Goal: Task Accomplishment & Management: Complete application form

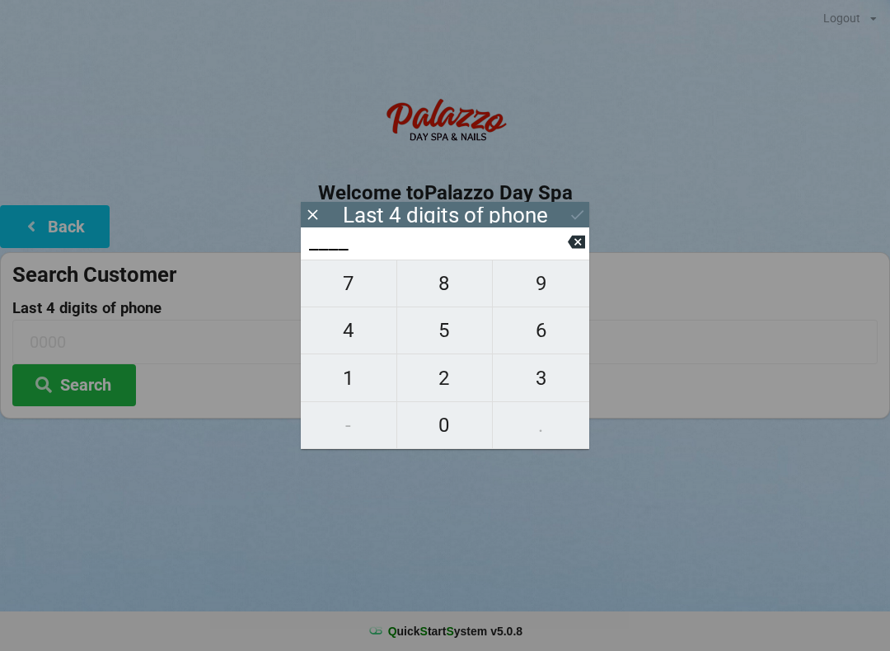
click at [539, 390] on span "3" at bounding box center [541, 378] width 96 height 35
type input "3___"
click at [338, 301] on span "7" at bounding box center [349, 283] width 96 height 35
type input "37__"
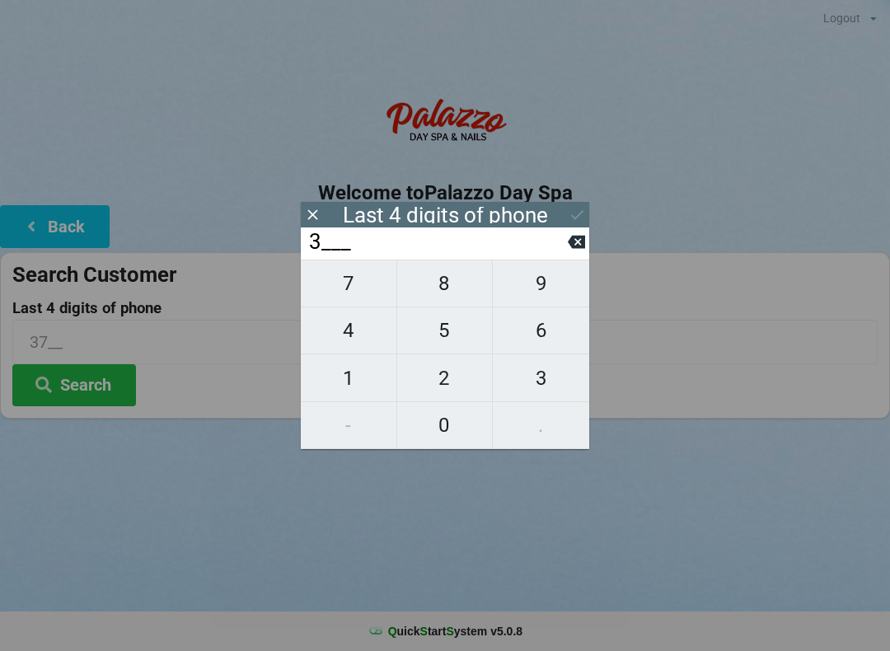
type input "37__"
click at [570, 228] on div "37__" at bounding box center [445, 243] width 288 height 32
click at [581, 233] on div "37__" at bounding box center [445, 243] width 288 height 32
click at [565, 255] on input "37__" at bounding box center [437, 242] width 260 height 26
click at [566, 255] on input "37__" at bounding box center [437, 242] width 260 height 26
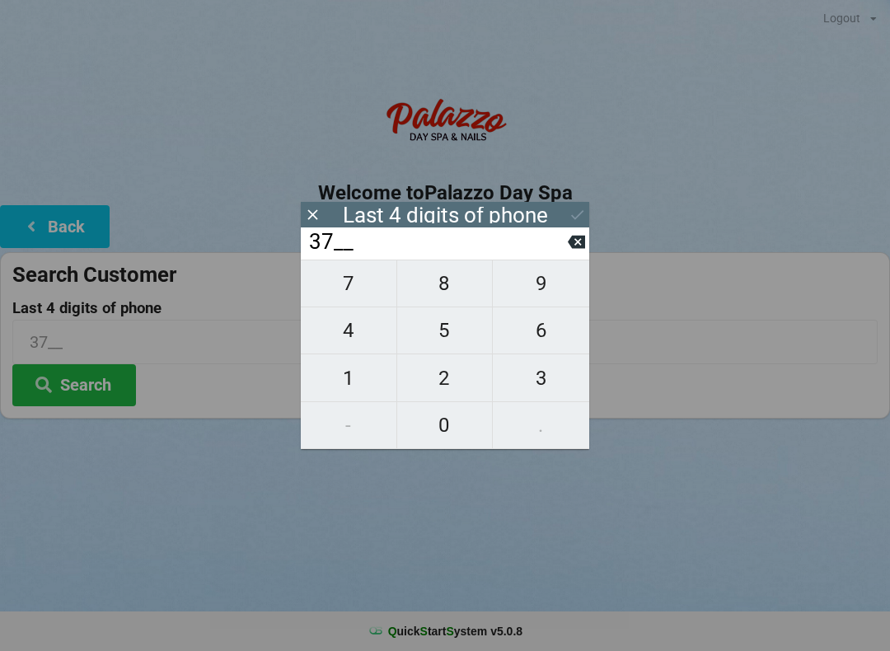
click at [559, 254] on input "37__" at bounding box center [437, 242] width 260 height 26
click at [555, 255] on input "37__" at bounding box center [437, 242] width 260 height 26
click at [304, 217] on icon at bounding box center [312, 214] width 17 height 17
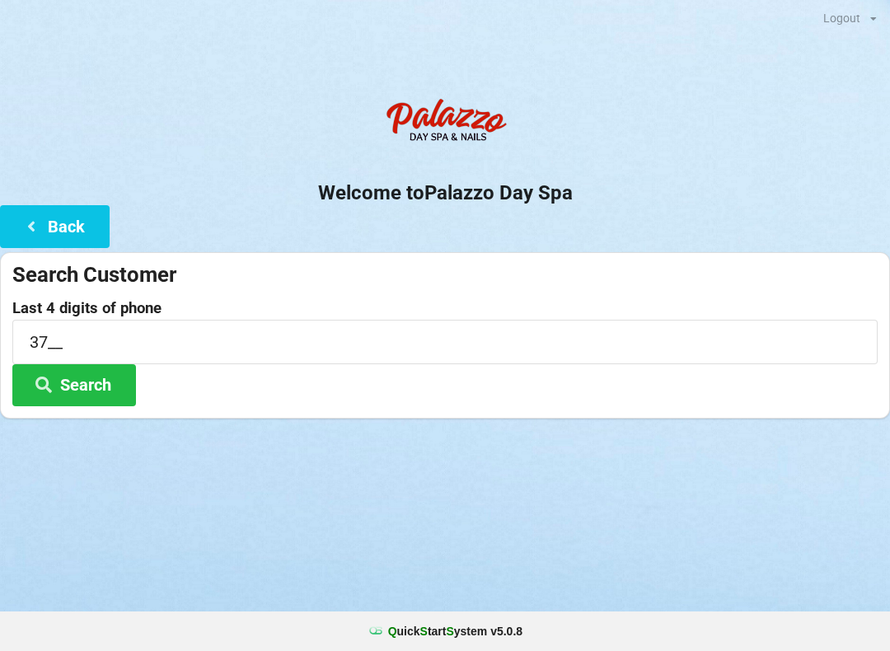
click at [30, 211] on button "Back" at bounding box center [55, 226] width 110 height 42
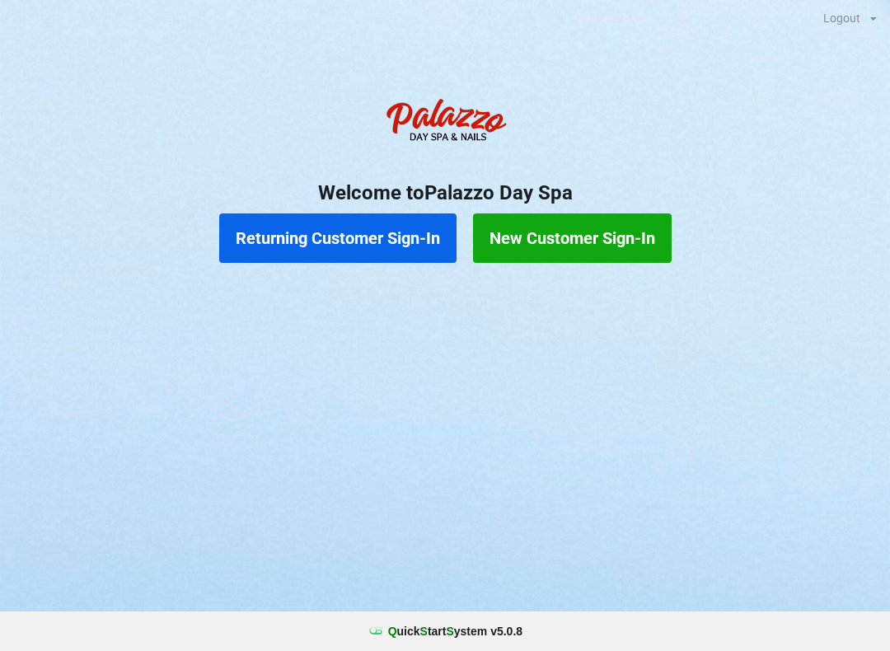
click at [261, 233] on button "Returning Customer Sign-In" at bounding box center [337, 237] width 237 height 49
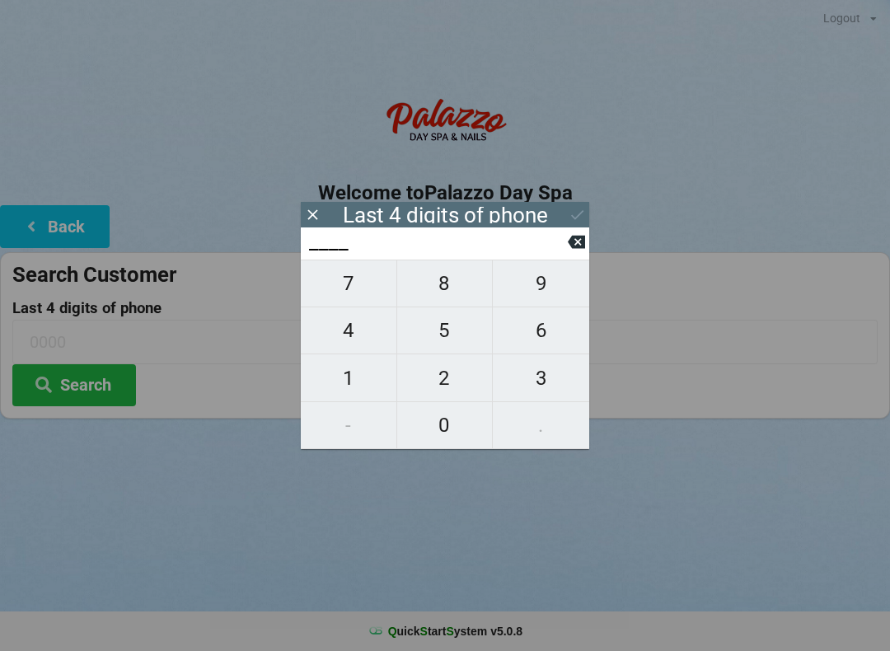
click at [347, 328] on span "4" at bounding box center [349, 330] width 96 height 35
type input "4___"
click at [548, 372] on span "3" at bounding box center [541, 378] width 96 height 35
type input "43__"
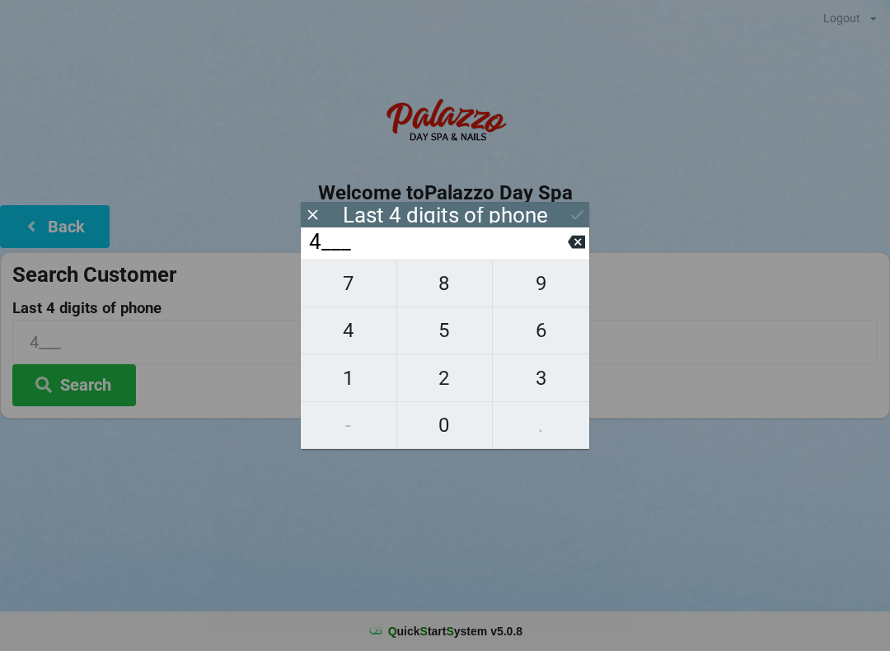
type input "43__"
click at [531, 277] on span "9" at bounding box center [541, 283] width 96 height 35
type input "439_"
click at [344, 298] on span "7" at bounding box center [349, 283] width 96 height 35
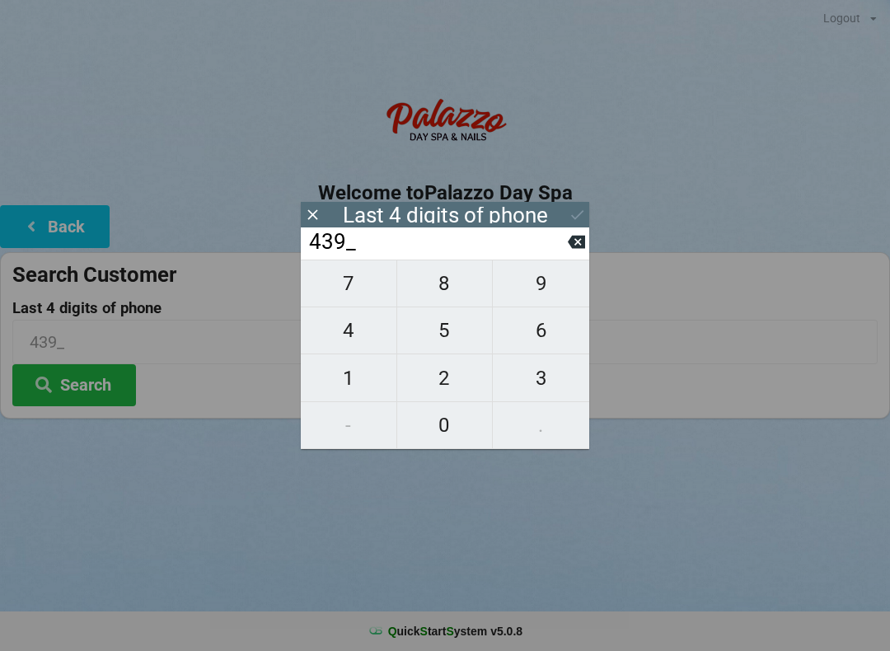
type input "4397"
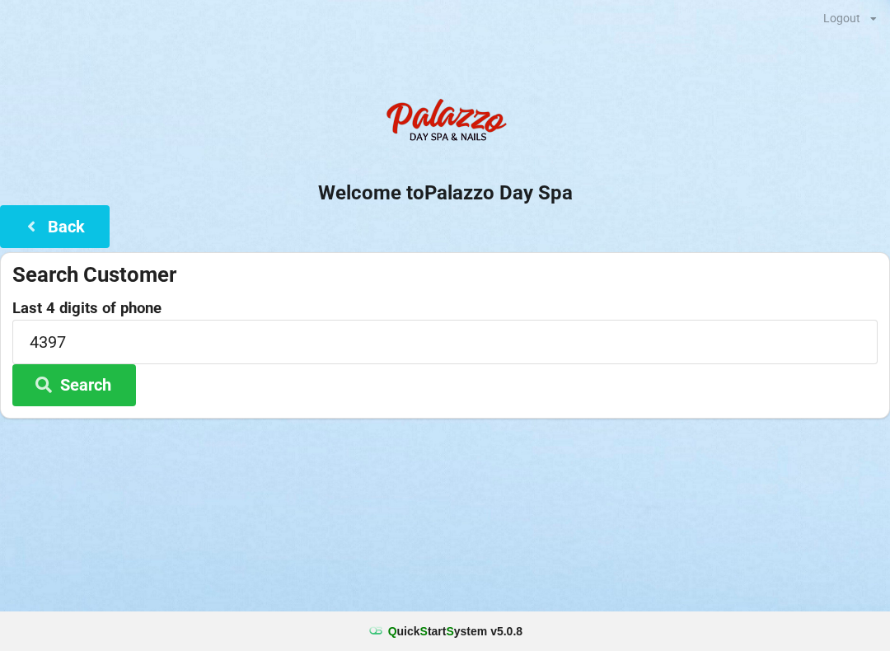
click at [569, 201] on h2 "Welcome to [GEOGRAPHIC_DATA]" at bounding box center [445, 193] width 890 height 26
click at [53, 388] on icon at bounding box center [44, 384] width 20 height 14
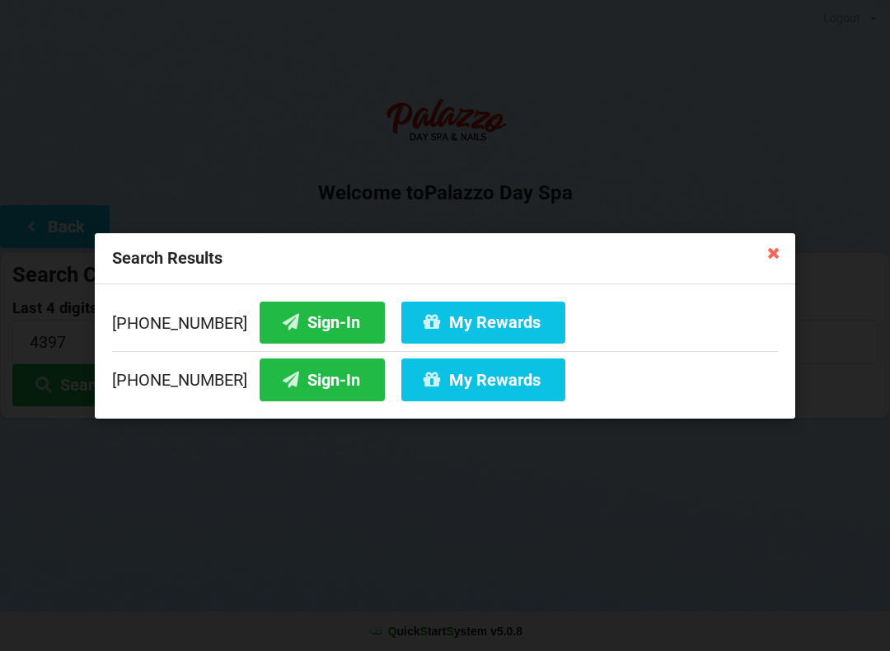
click at [281, 320] on icon at bounding box center [291, 321] width 20 height 14
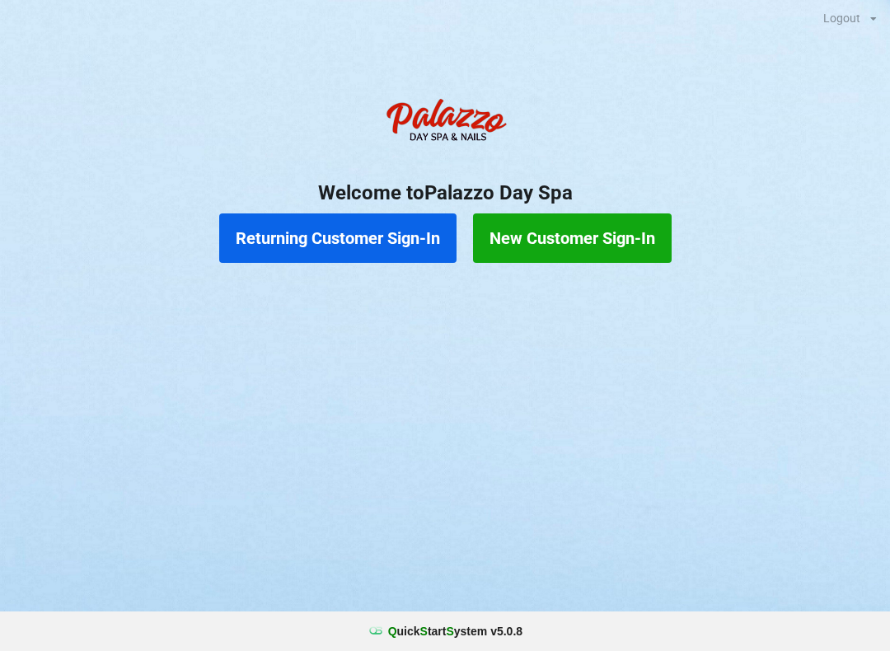
click at [574, 256] on button "New Customer Sign-In" at bounding box center [572, 237] width 199 height 49
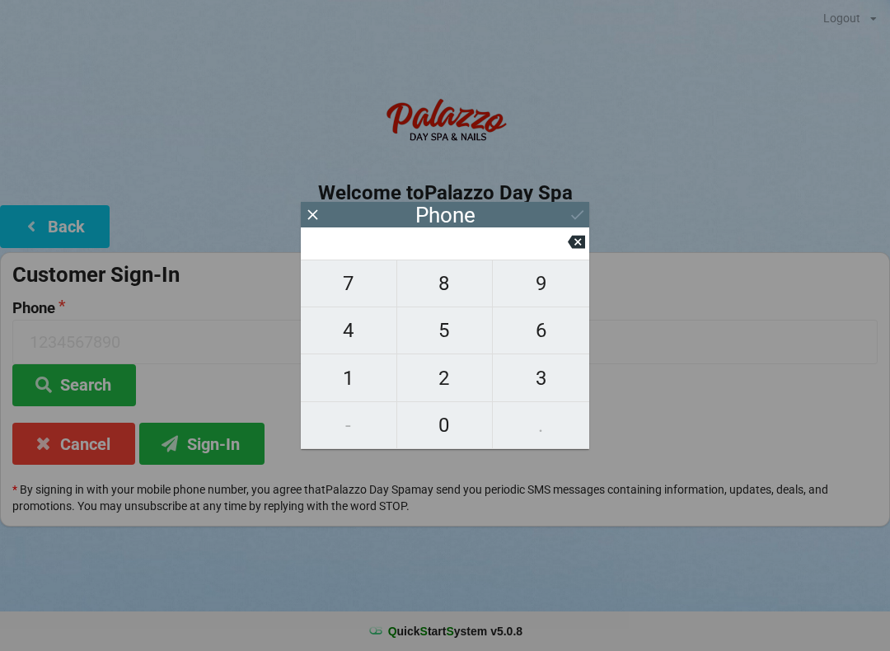
click at [377, 325] on span "4" at bounding box center [349, 330] width 96 height 35
type input "4"
click at [443, 410] on span "0" at bounding box center [445, 425] width 96 height 35
type input "40"
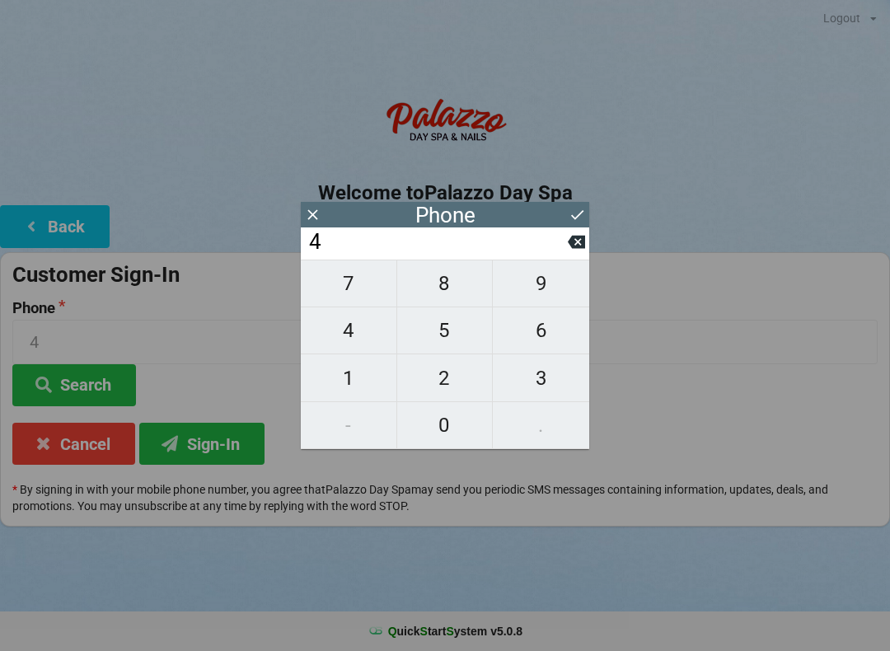
type input "40"
click at [359, 284] on span "7" at bounding box center [349, 283] width 96 height 35
type input "407"
click at [551, 293] on span "9" at bounding box center [541, 283] width 96 height 35
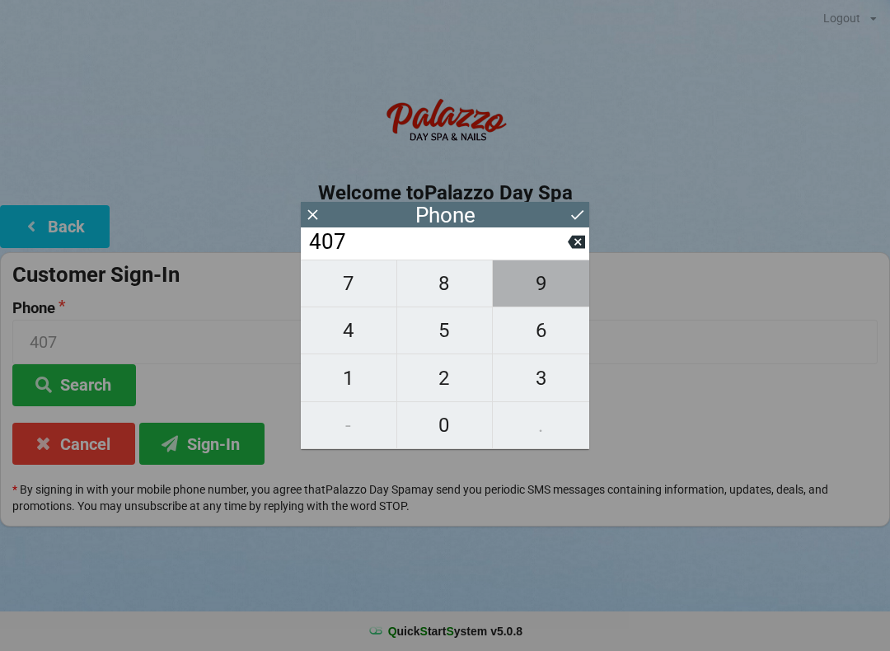
type input "4079"
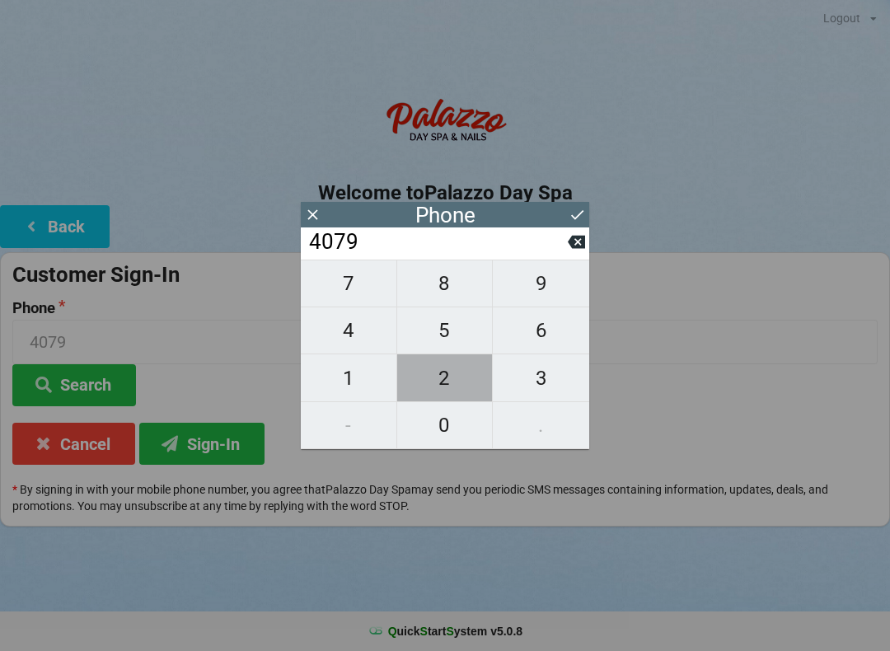
click at [434, 387] on span "2" at bounding box center [445, 378] width 96 height 35
type input "40792"
click at [439, 286] on span "8" at bounding box center [445, 283] width 96 height 35
type input "407928"
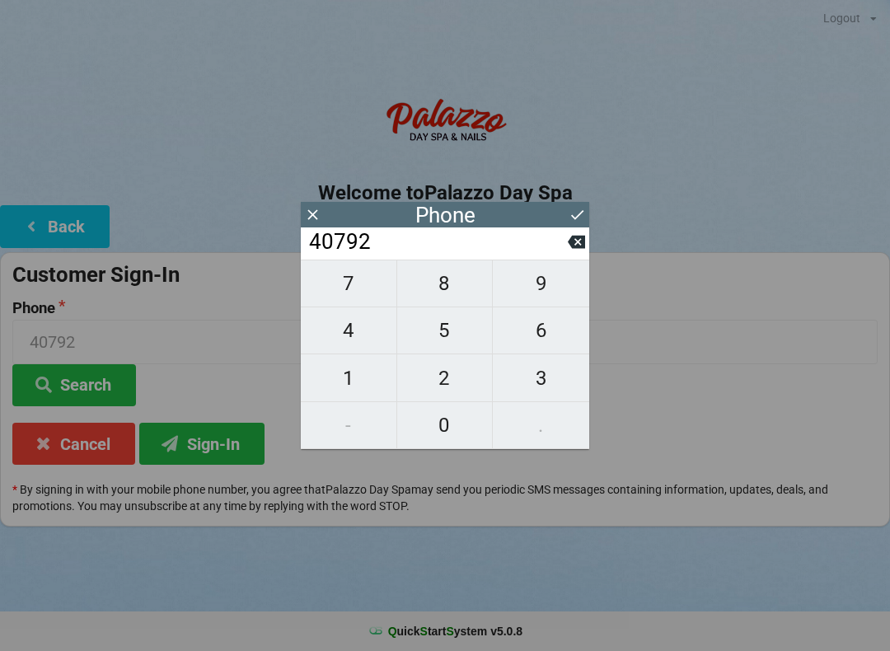
type input "407928"
click at [440, 377] on span "2" at bounding box center [445, 378] width 96 height 35
type input "4079282"
click at [350, 279] on span "7" at bounding box center [349, 283] width 96 height 35
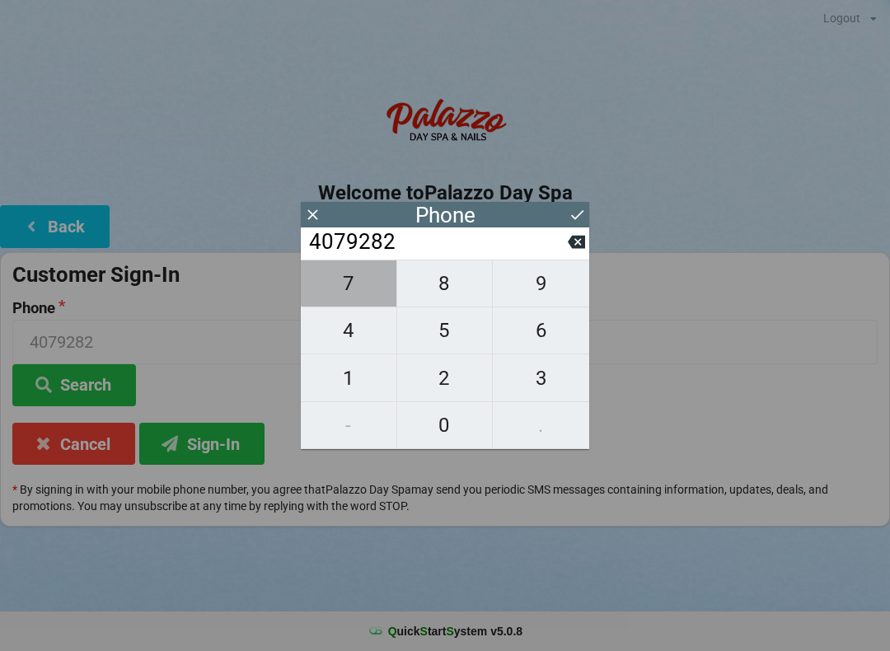
type input "40792827"
click at [524, 284] on span "9" at bounding box center [541, 283] width 96 height 35
type input "407928279"
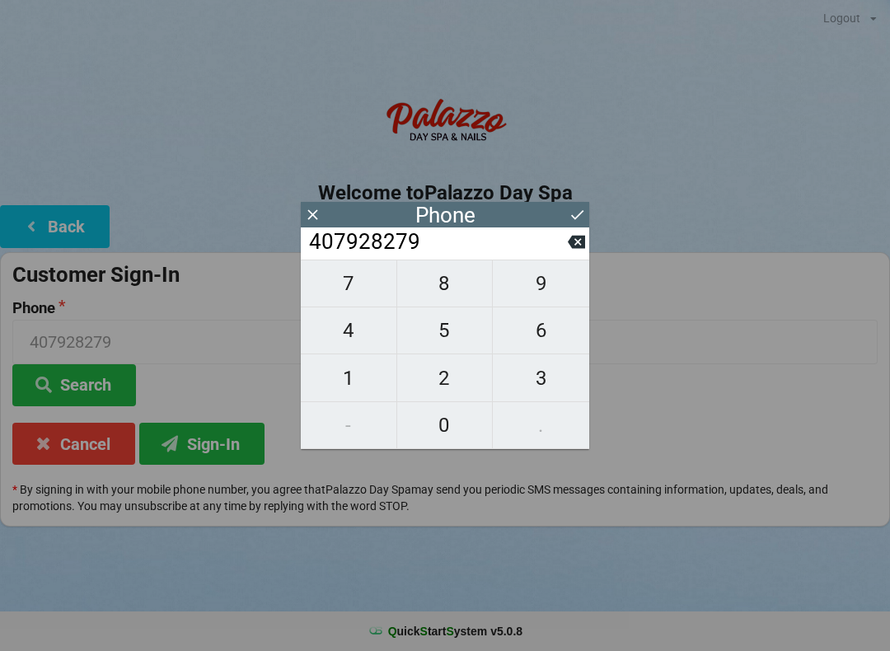
click at [432, 295] on span "8" at bounding box center [445, 283] width 96 height 35
type input "4079282798"
click at [583, 209] on icon at bounding box center [577, 214] width 17 height 17
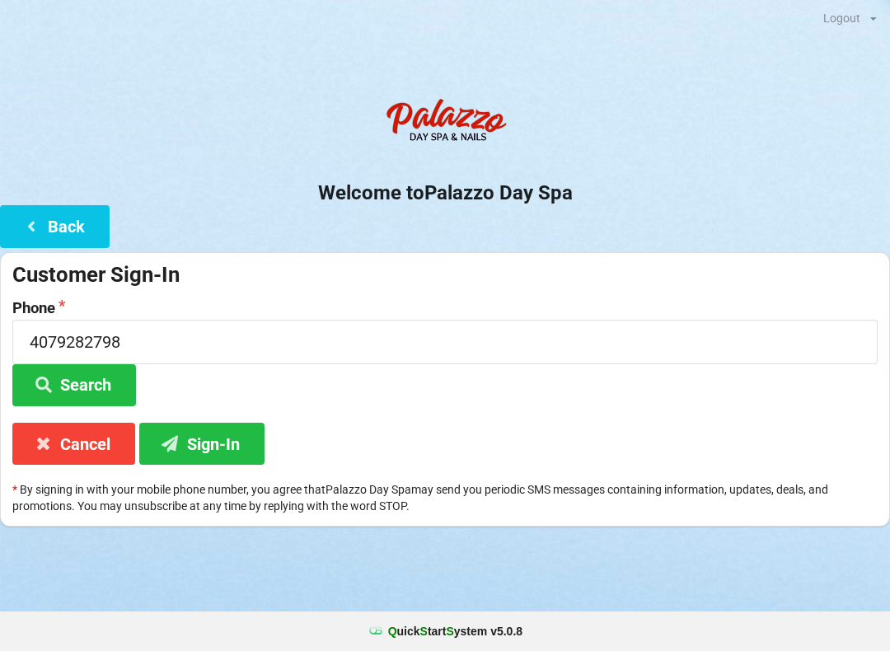
click at [85, 377] on button "Search" at bounding box center [74, 385] width 124 height 42
click at [84, 379] on button "Search" at bounding box center [74, 385] width 124 height 42
click at [218, 443] on button "Sign-In" at bounding box center [201, 444] width 125 height 42
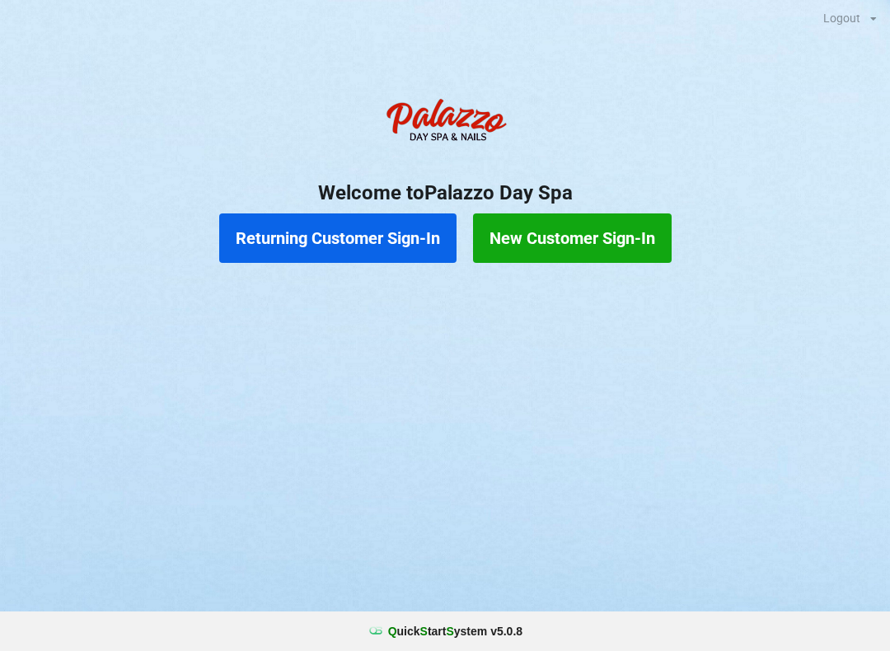
click at [313, 250] on button "Returning Customer Sign-In" at bounding box center [337, 237] width 237 height 49
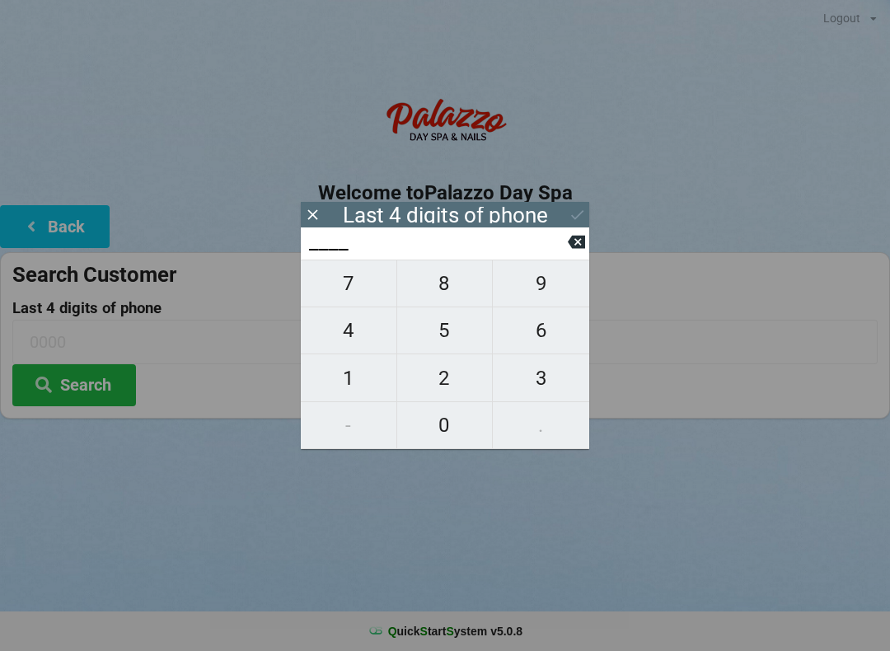
click at [537, 294] on span "9" at bounding box center [541, 283] width 96 height 35
type input "9___"
click at [543, 293] on span "9" at bounding box center [541, 283] width 96 height 35
type input "99__"
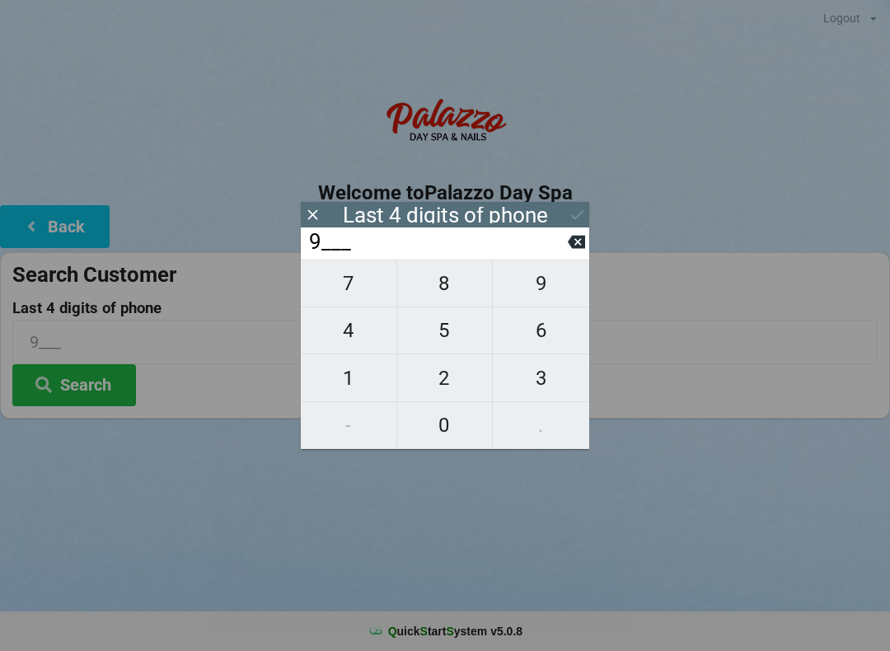
type input "99__"
click at [448, 299] on span "8" at bounding box center [445, 283] width 96 height 35
type input "998_"
click at [570, 247] on icon at bounding box center [576, 242] width 17 height 13
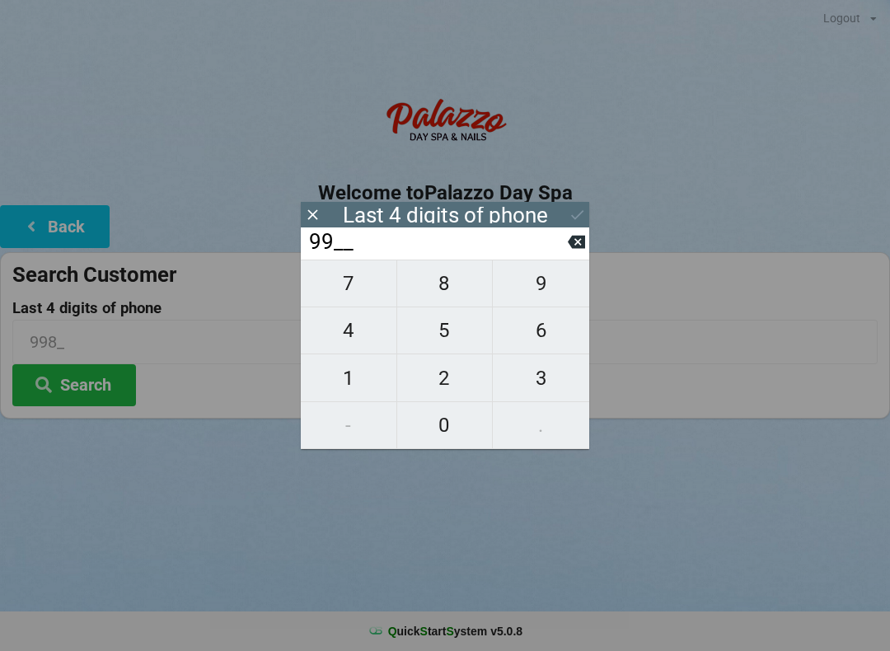
click at [565, 255] on input "99__" at bounding box center [437, 242] width 260 height 26
click at [569, 251] on icon at bounding box center [576, 241] width 17 height 17
click at [344, 388] on span "1" at bounding box center [349, 378] width 96 height 35
type input "91__"
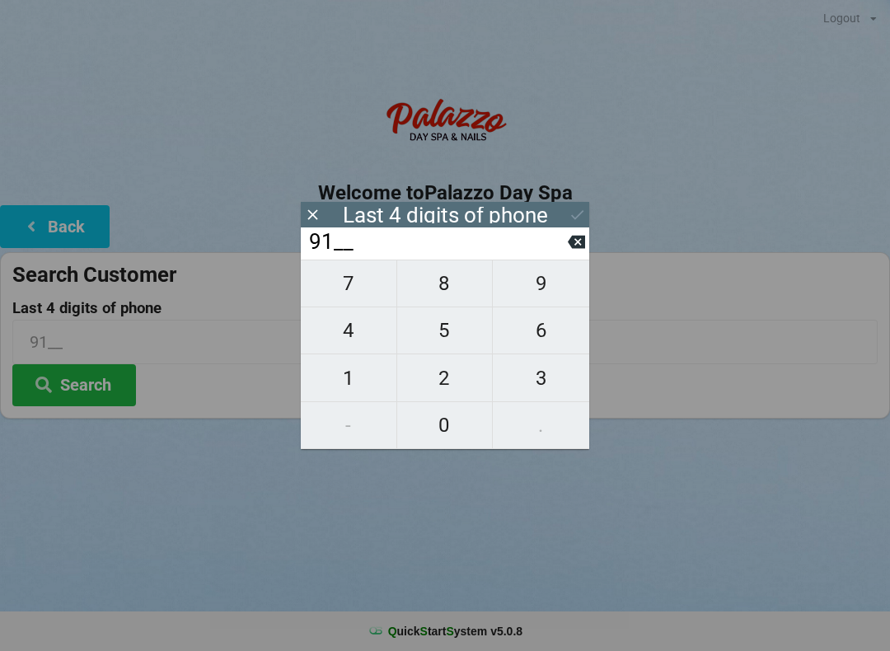
click at [550, 298] on span "9" at bounding box center [541, 283] width 96 height 35
type input "919_"
click at [456, 296] on span "8" at bounding box center [445, 283] width 96 height 35
type input "9198"
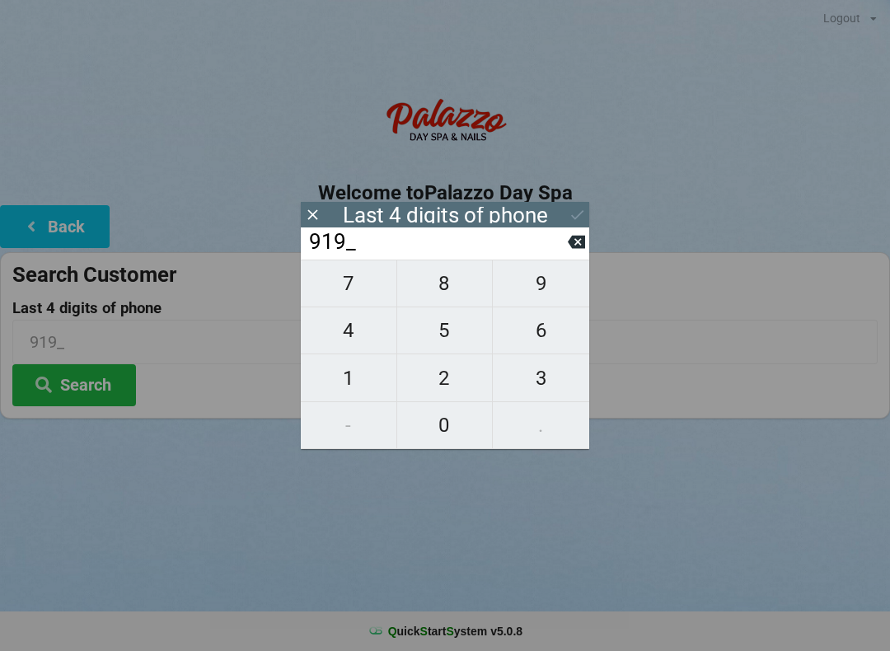
type input "9198"
click at [77, 387] on button "Search" at bounding box center [74, 385] width 124 height 42
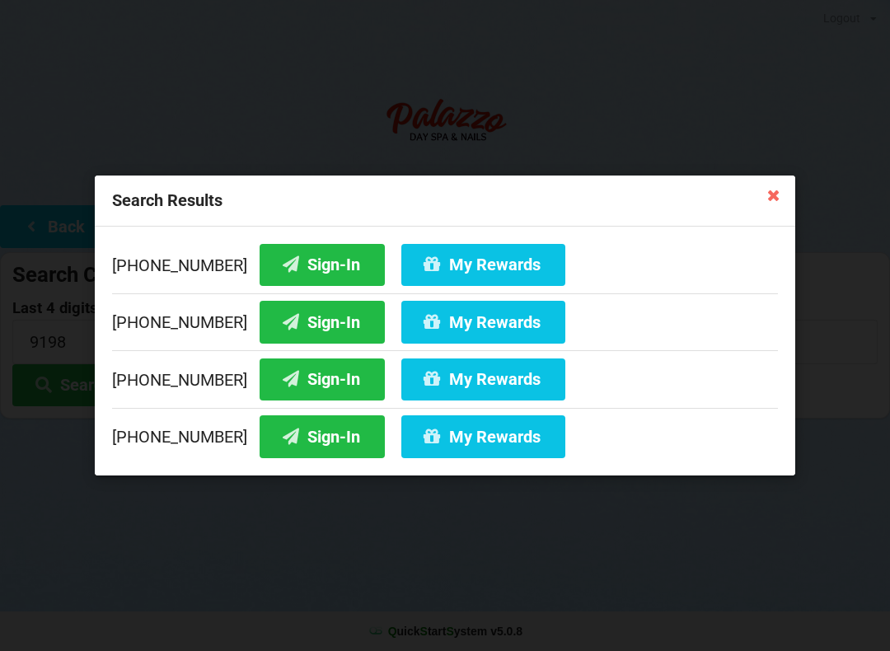
click at [286, 248] on button "Sign-In" at bounding box center [322, 265] width 125 height 42
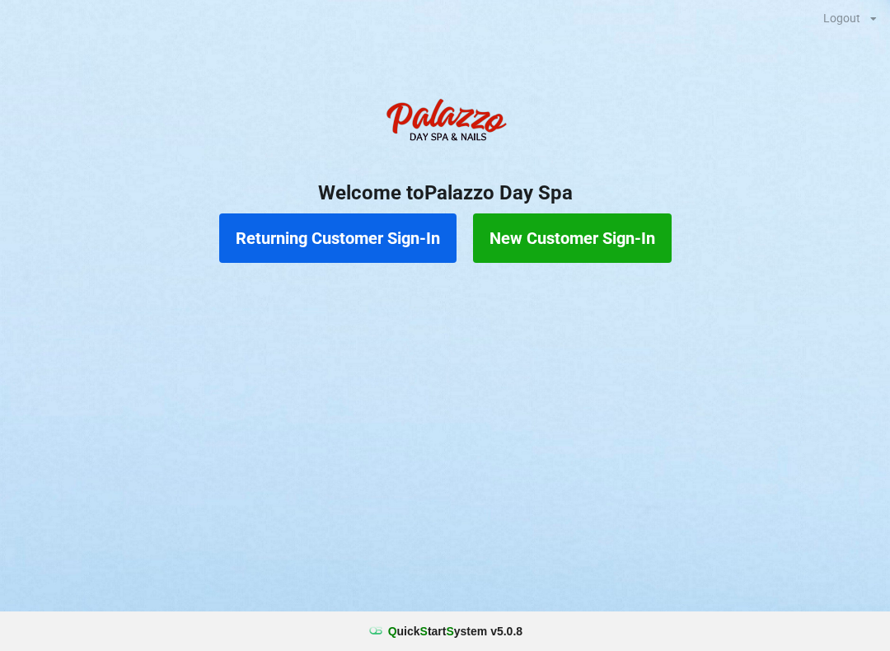
click at [369, 234] on button "Returning Customer Sign-In" at bounding box center [337, 237] width 237 height 49
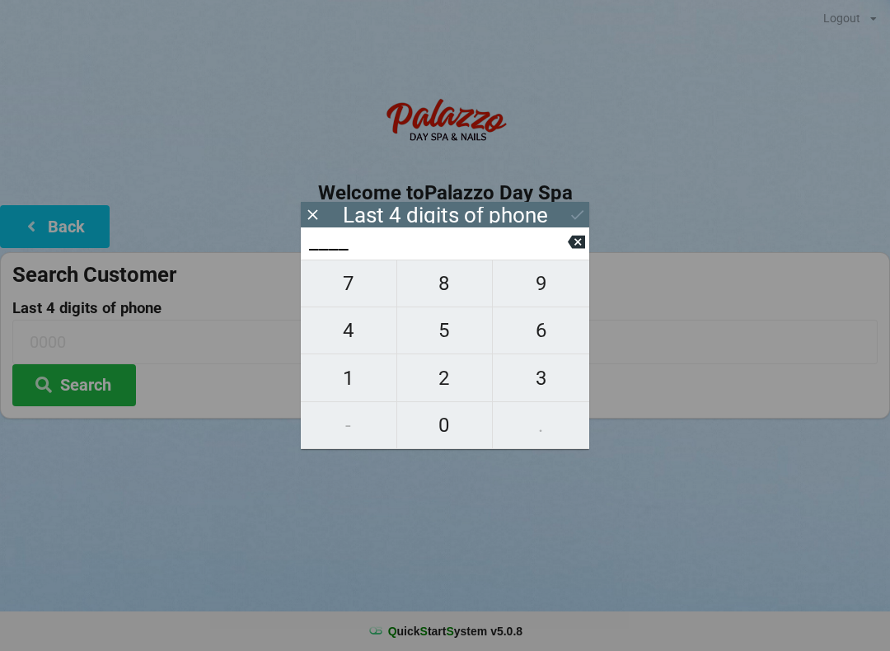
click at [349, 288] on span "7" at bounding box center [349, 283] width 96 height 35
type input "7___"
click at [535, 335] on span "6" at bounding box center [541, 330] width 96 height 35
type input "76__"
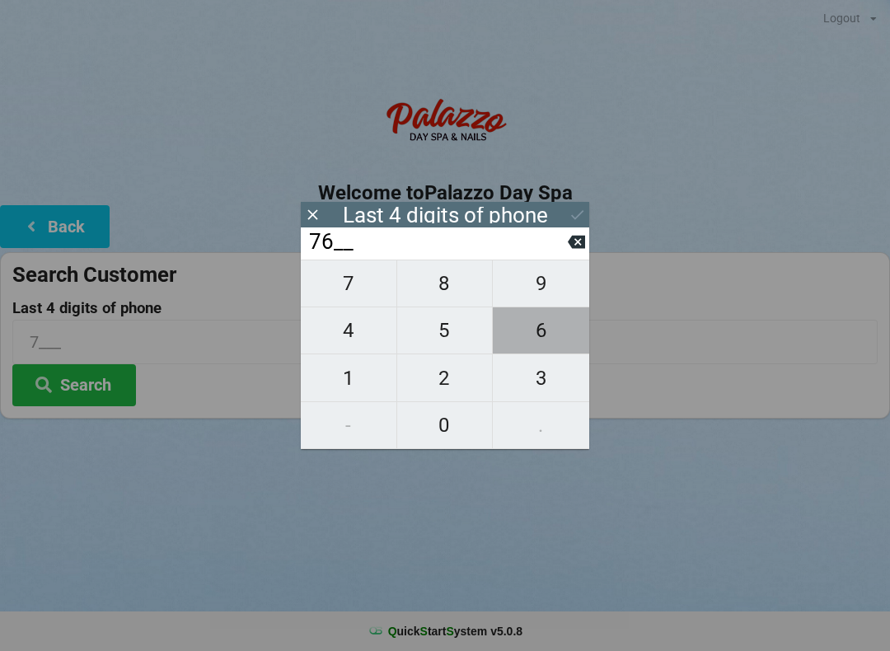
type input "76__"
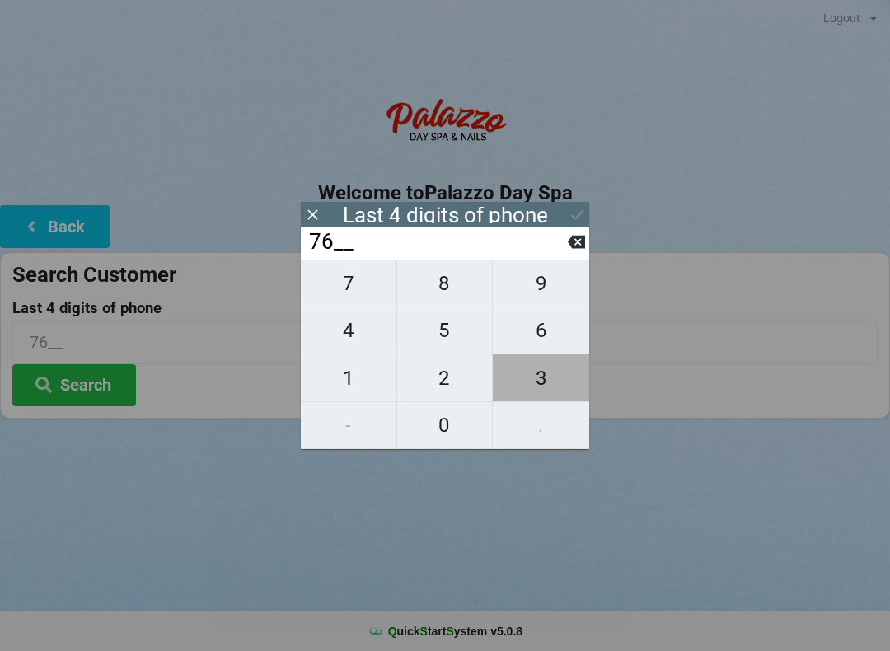
click at [533, 383] on span "3" at bounding box center [541, 378] width 96 height 35
type input "763_"
click at [448, 335] on span "5" at bounding box center [445, 330] width 96 height 35
type input "7635"
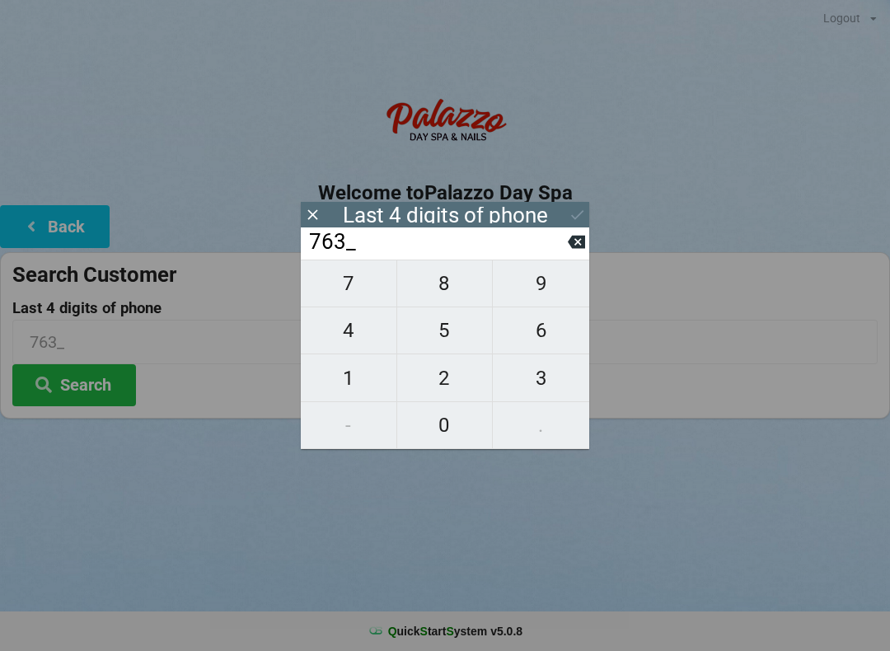
type input "7635"
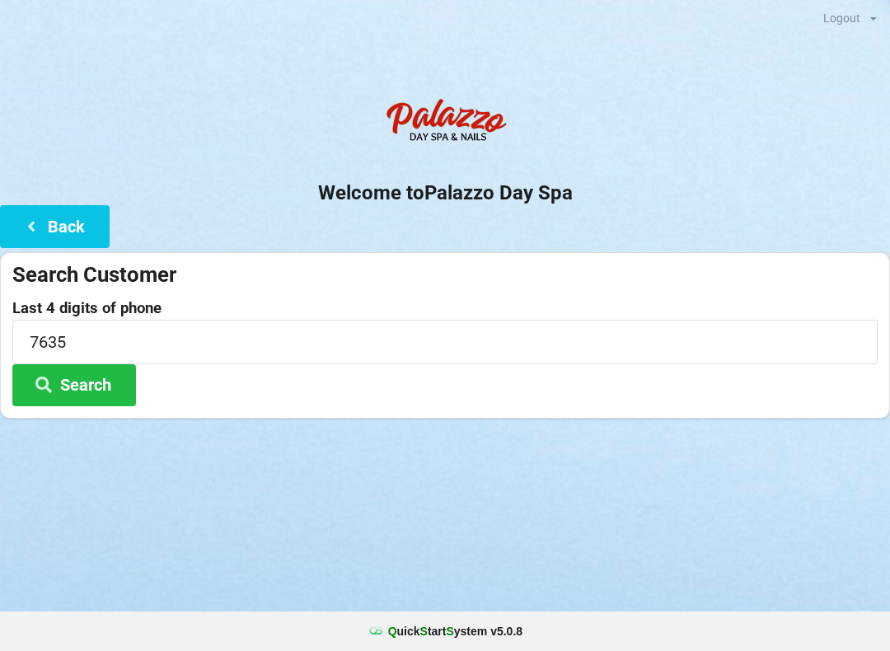
click at [74, 377] on button "Search" at bounding box center [74, 385] width 124 height 42
click at [27, 242] on button "Back" at bounding box center [55, 226] width 110 height 42
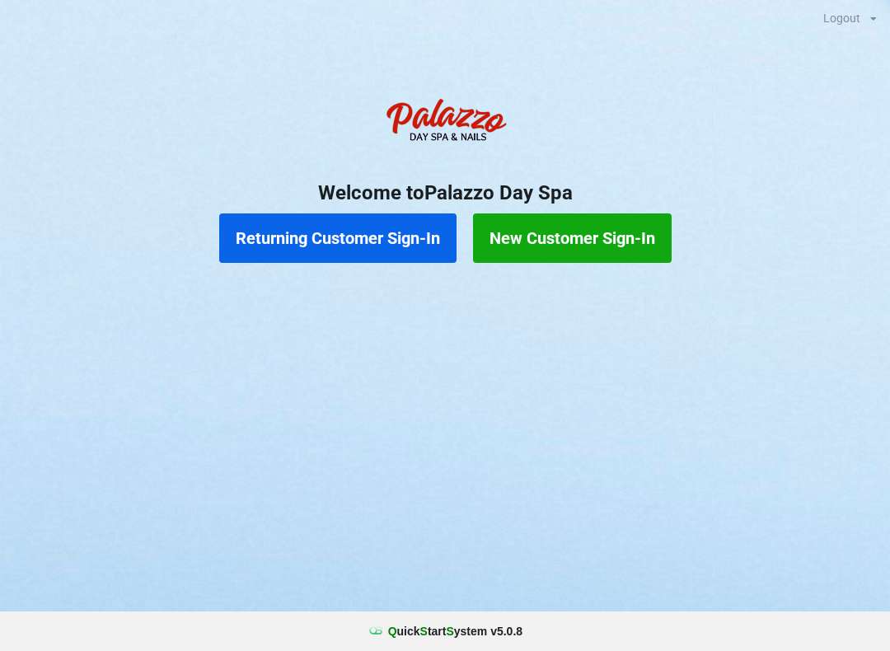
click at [360, 251] on button "Returning Customer Sign-In" at bounding box center [337, 237] width 237 height 49
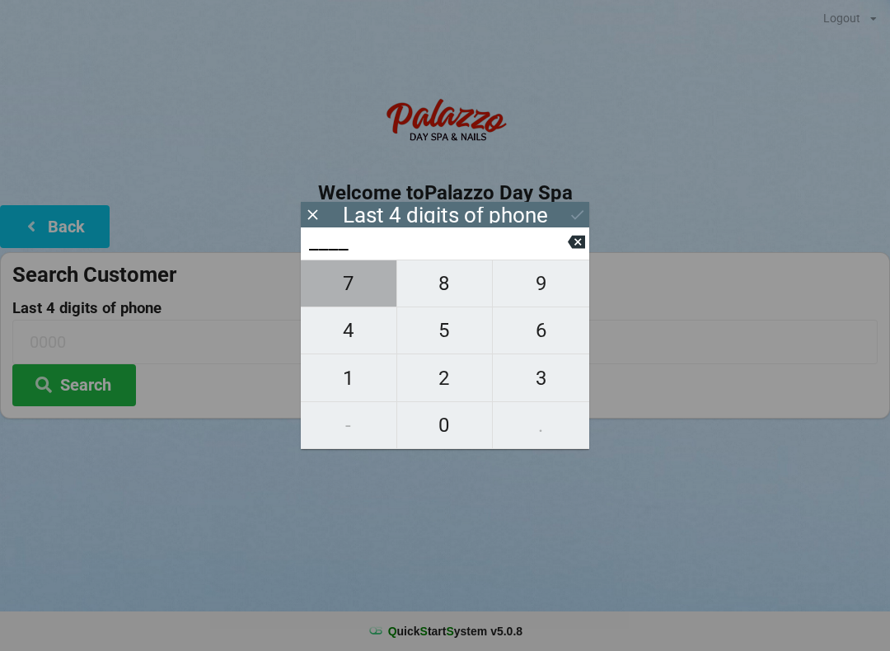
click at [353, 294] on span "7" at bounding box center [349, 283] width 96 height 35
type input "7___"
click at [539, 338] on span "6" at bounding box center [541, 330] width 96 height 35
type input "76__"
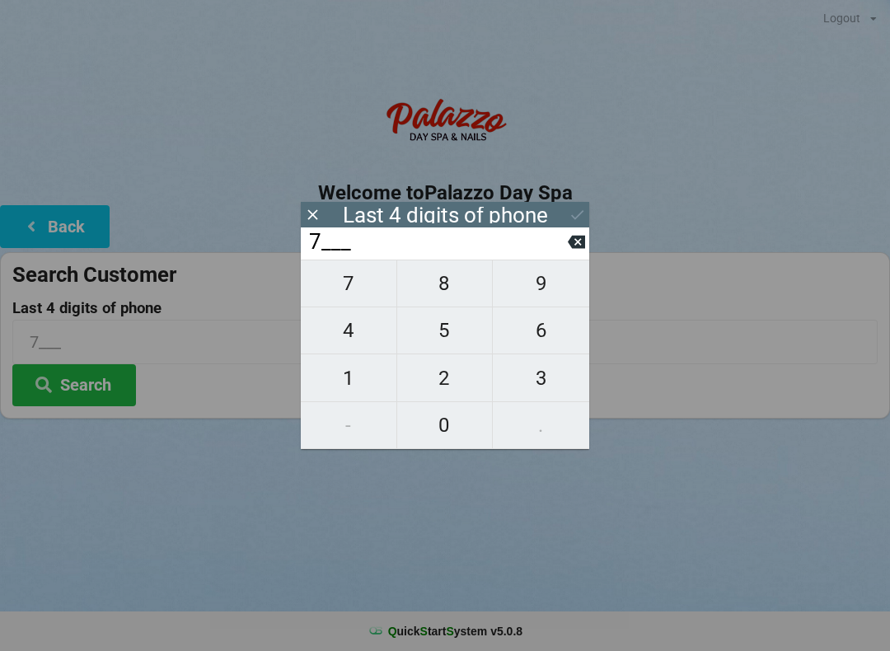
type input "76__"
click at [531, 387] on span "3" at bounding box center [541, 378] width 96 height 35
type input "763_"
click at [434, 343] on span "5" at bounding box center [445, 330] width 96 height 35
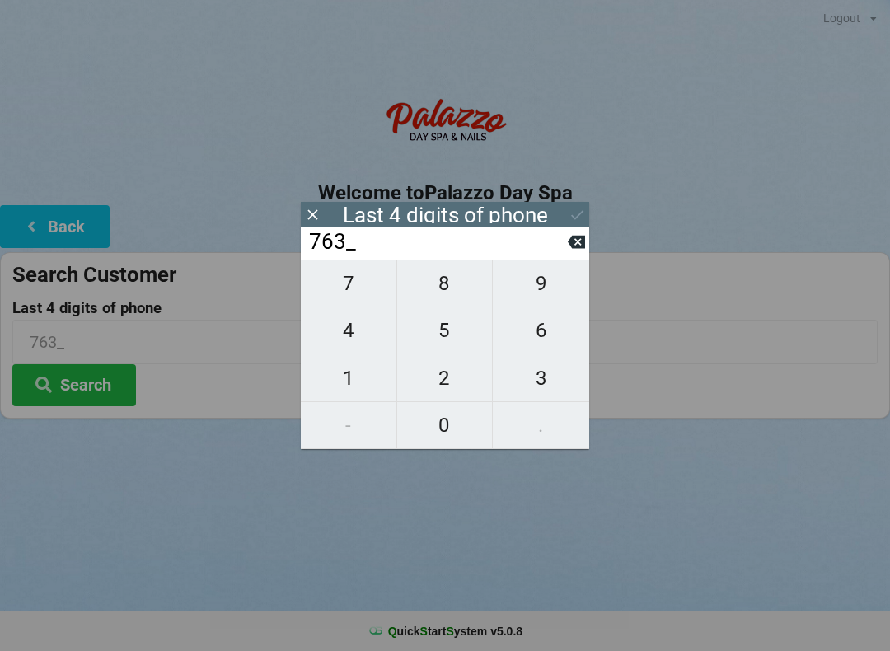
type input "7635"
click at [76, 384] on button "Search" at bounding box center [74, 385] width 124 height 42
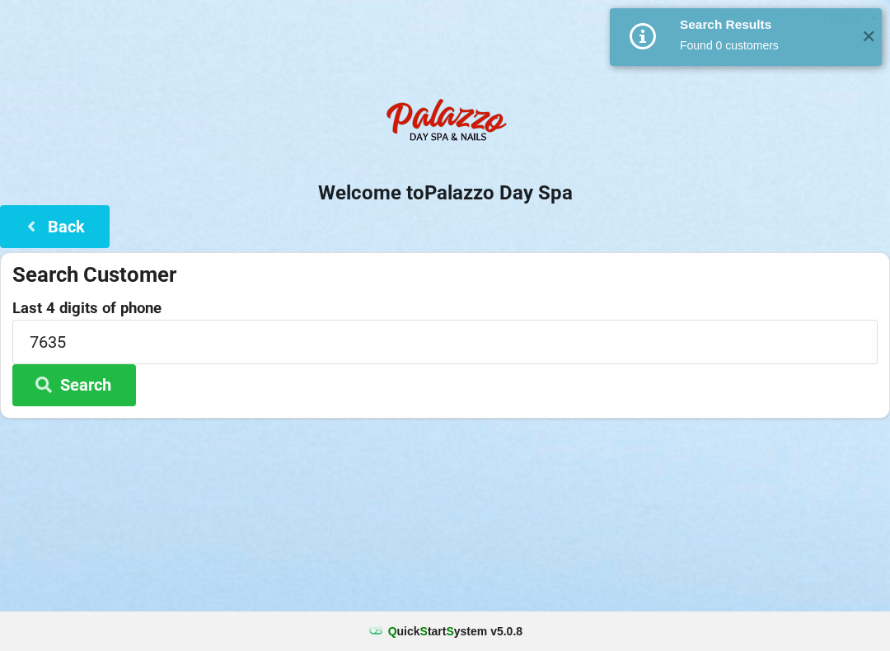
click at [27, 227] on icon at bounding box center [31, 225] width 20 height 14
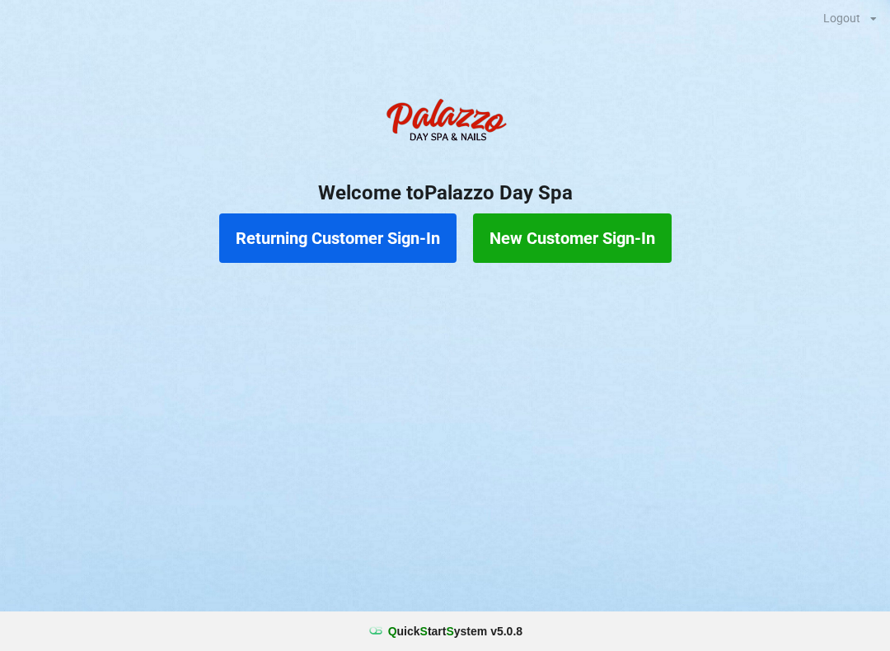
click at [577, 247] on button "New Customer Sign-In" at bounding box center [572, 237] width 199 height 49
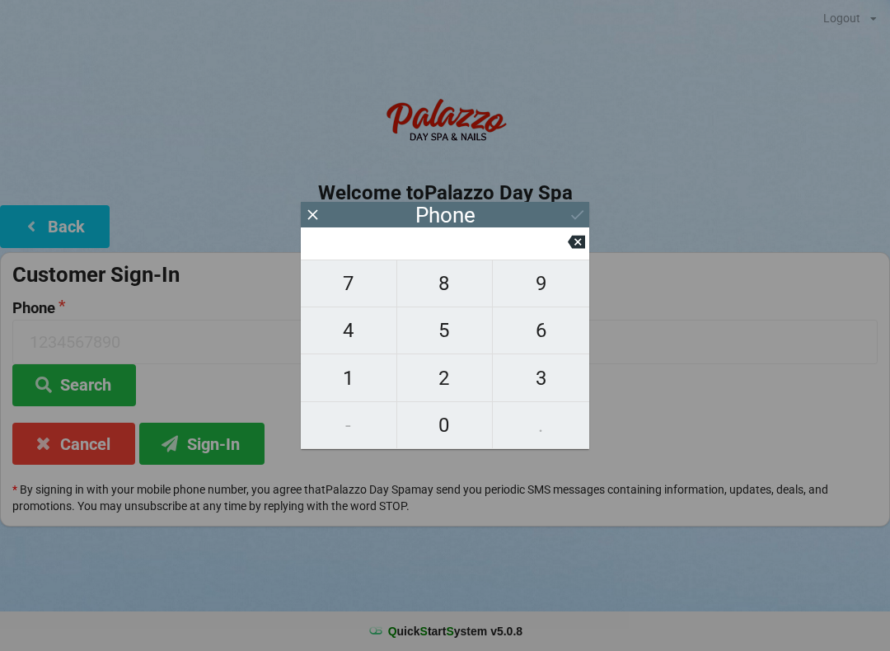
click at [347, 342] on span "4" at bounding box center [349, 330] width 96 height 35
type input "4"
click at [423, 438] on span "0" at bounding box center [445, 425] width 96 height 35
type input "40"
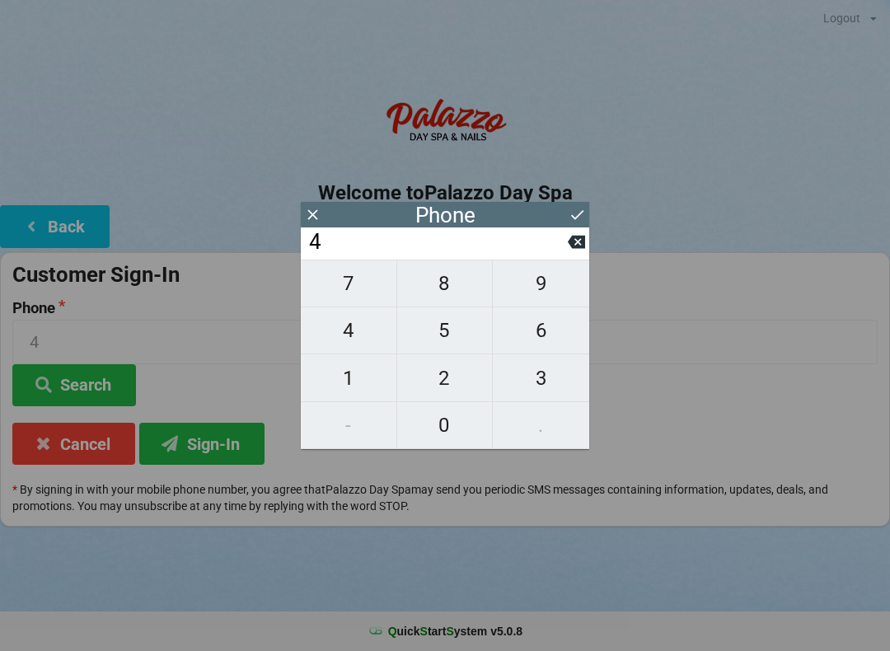
type input "40"
click at [331, 296] on span "7" at bounding box center [349, 283] width 96 height 35
type input "407"
click at [347, 338] on span "4" at bounding box center [349, 330] width 96 height 35
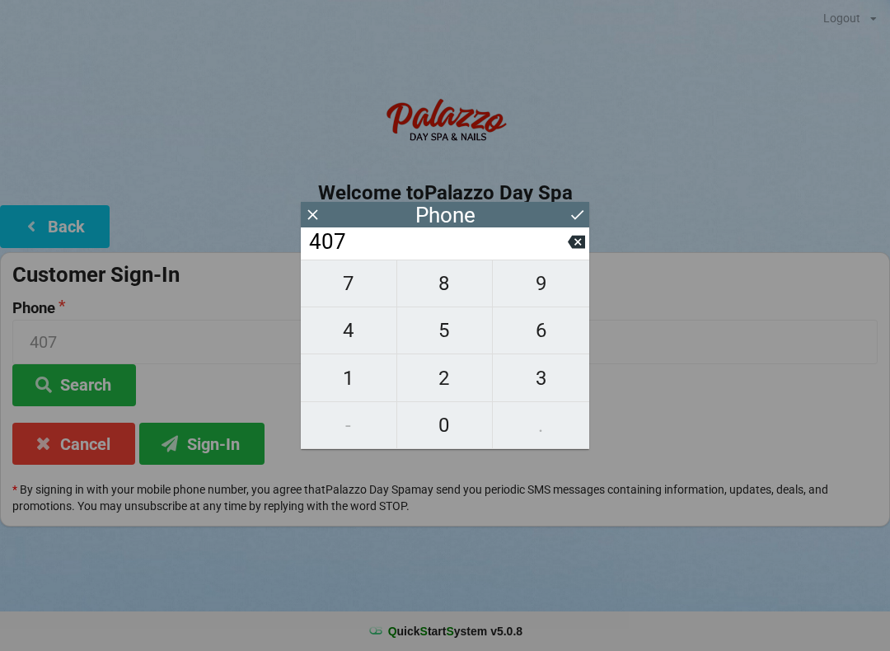
type input "4074"
click at [536, 298] on span "9" at bounding box center [541, 283] width 96 height 35
type input "40749"
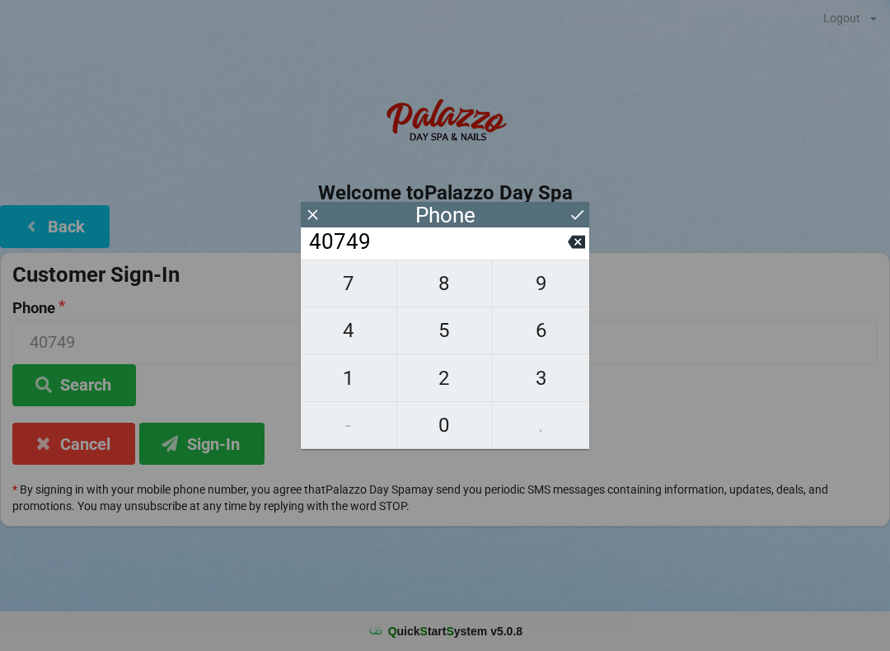
click at [346, 298] on span "7" at bounding box center [349, 283] width 96 height 35
type input "407497"
click at [345, 288] on span "7" at bounding box center [349, 283] width 96 height 35
type input "4074977"
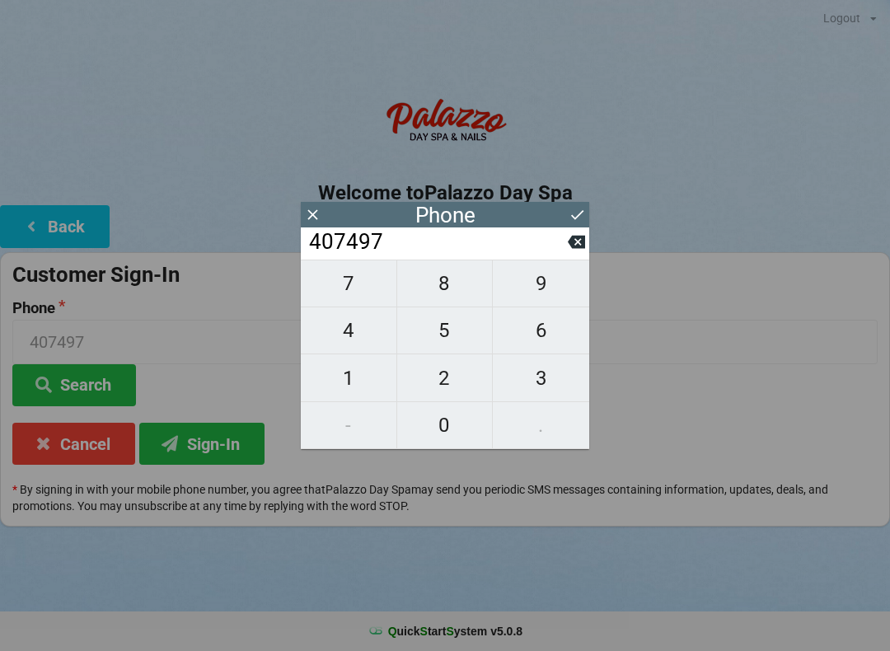
type input "4074977"
click at [540, 340] on span "6" at bounding box center [541, 330] width 96 height 35
type input "40749776"
click at [529, 386] on span "3" at bounding box center [541, 378] width 96 height 35
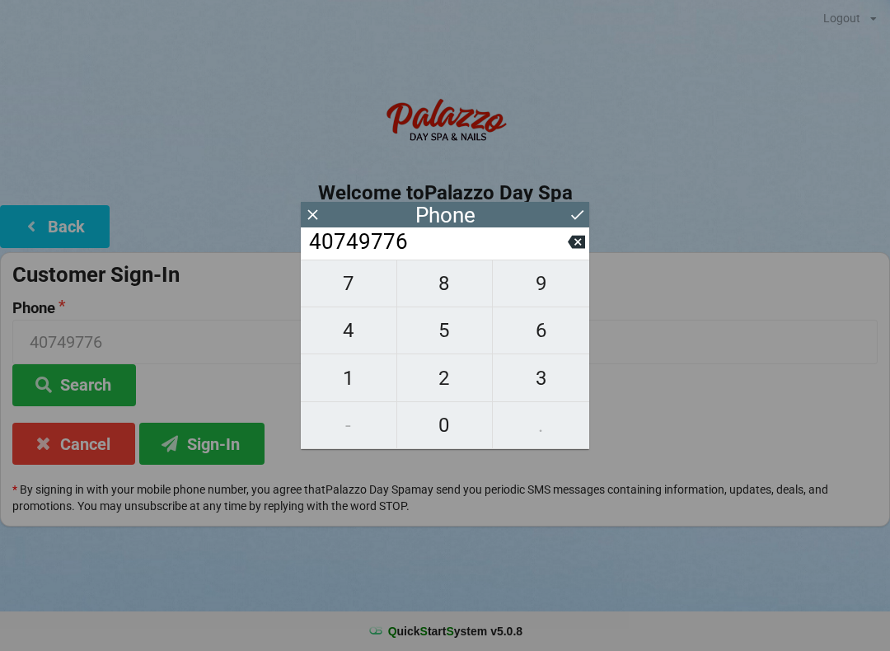
type input "407497763"
click at [433, 346] on span "5" at bounding box center [445, 330] width 96 height 35
type input "4074977635"
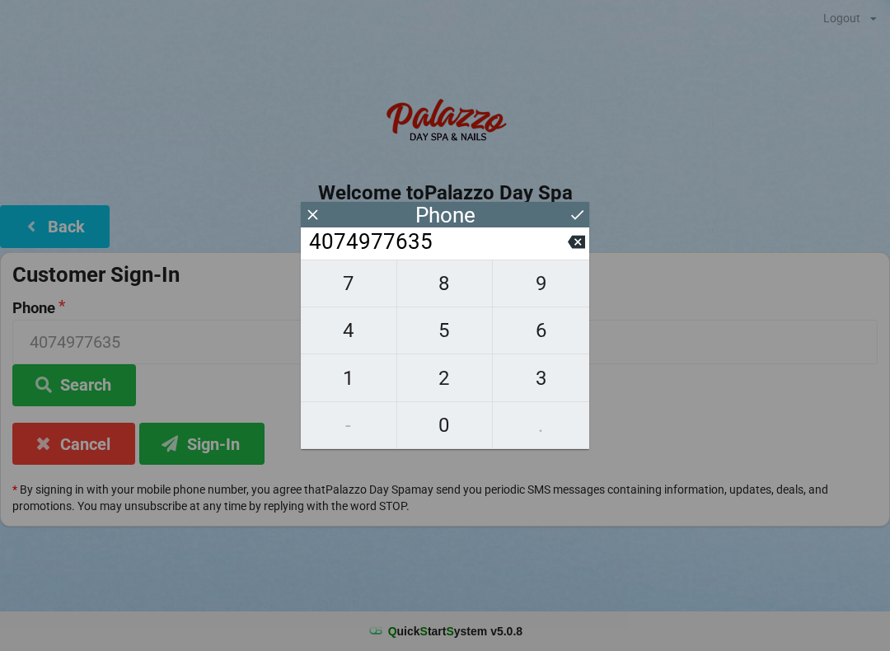
click at [197, 458] on button "Sign-In" at bounding box center [201, 444] width 125 height 42
